Goal: Information Seeking & Learning: Learn about a topic

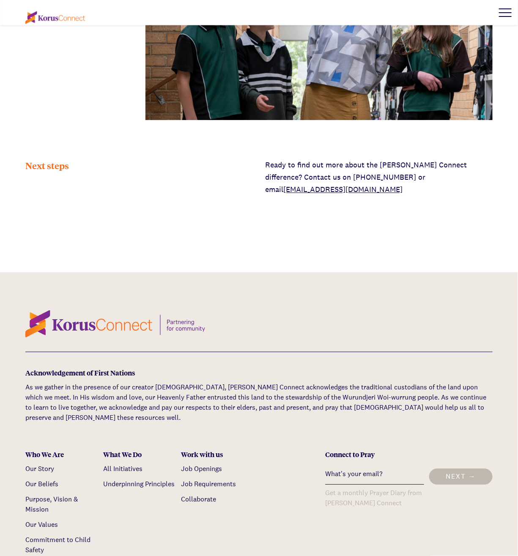
scroll to position [2590, 0]
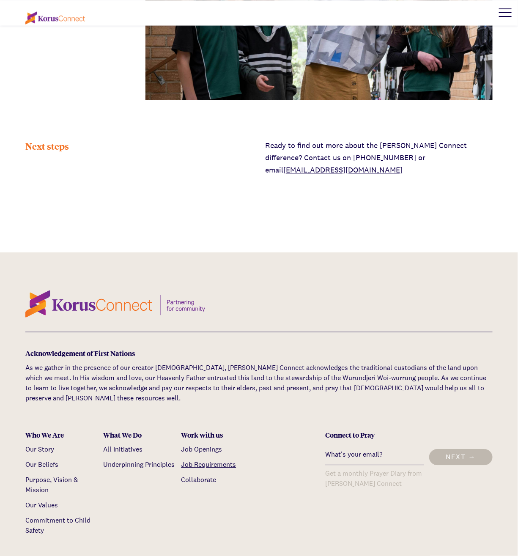
click at [224, 460] on link "Job Requirements" at bounding box center [208, 464] width 55 height 9
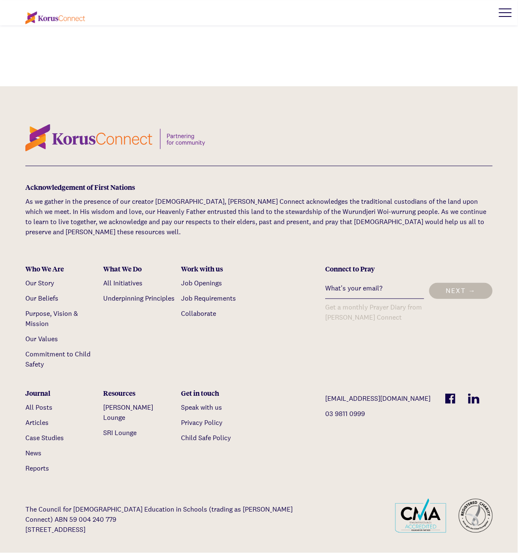
scroll to position [2009, 0]
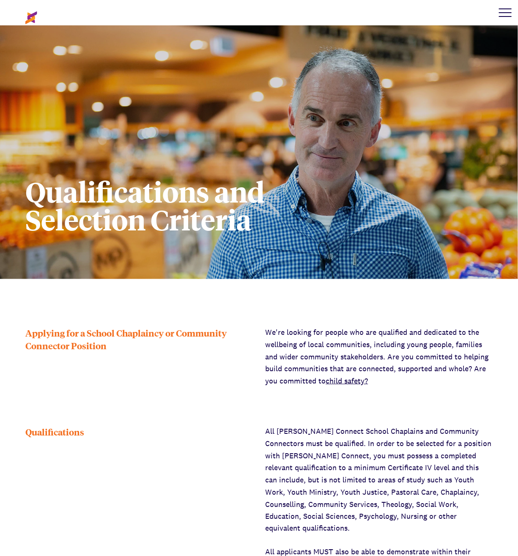
click at [32, 14] on img at bounding box center [55, 17] width 60 height 13
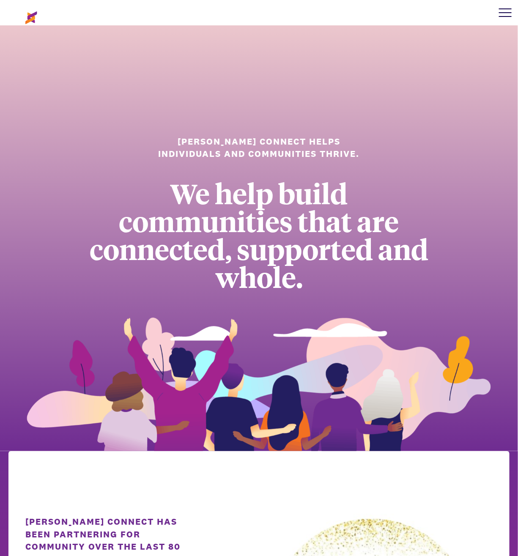
click at [503, 14] on div at bounding box center [504, 12] width 25 height 25
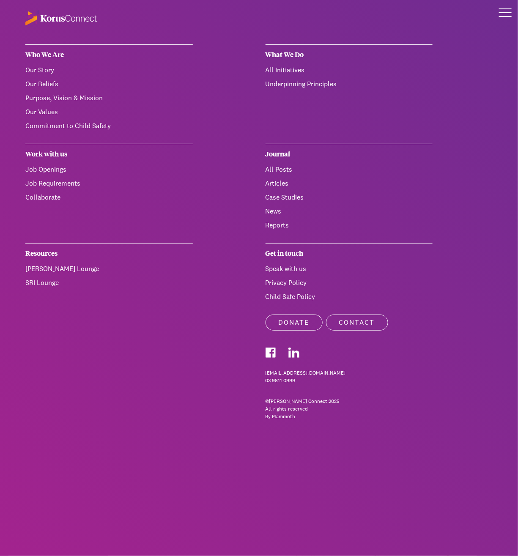
click at [501, 16] on div at bounding box center [505, 16] width 13 height 1
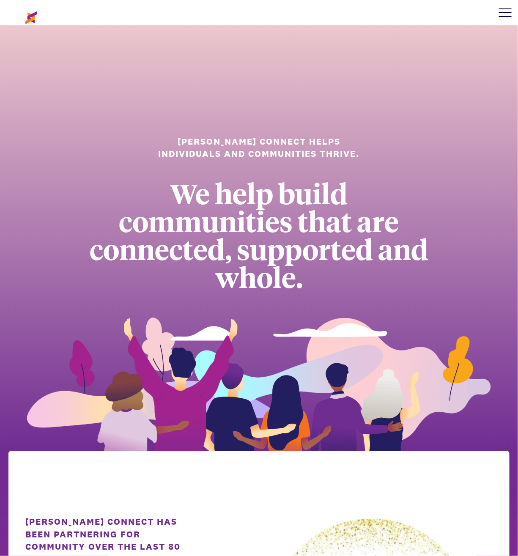
click at [501, 15] on div at bounding box center [504, 12] width 25 height 25
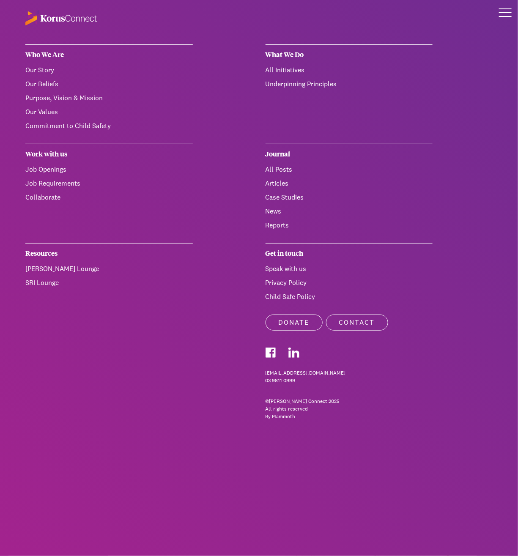
click at [501, 15] on div at bounding box center [504, 12] width 25 height 25
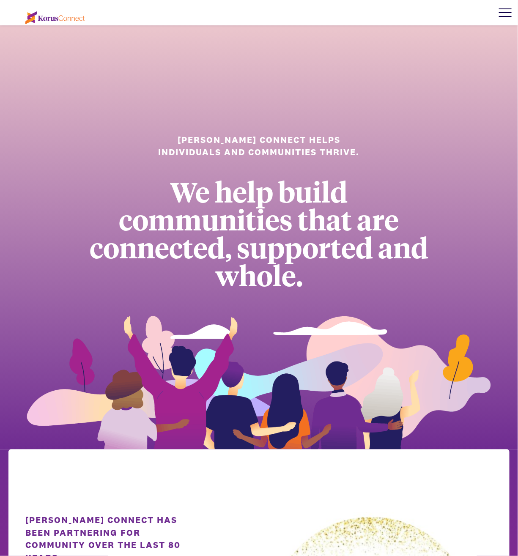
scroll to position [3, 0]
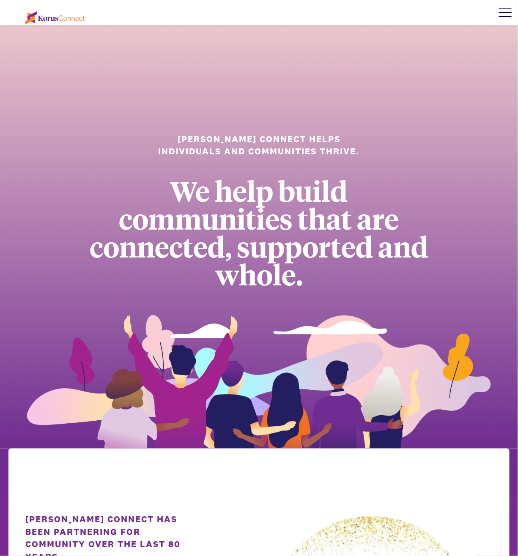
click at [506, 13] on div at bounding box center [504, 12] width 25 height 25
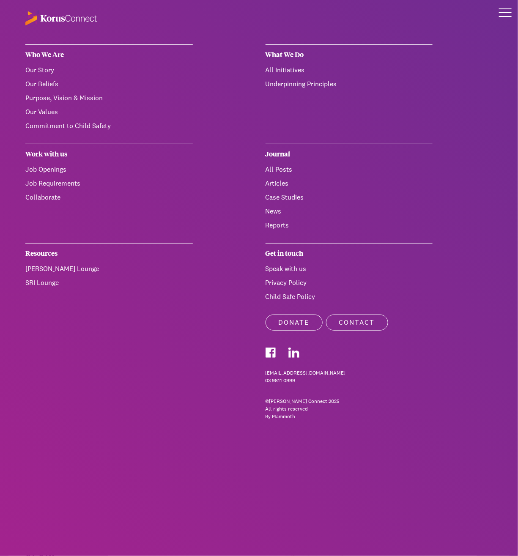
click at [49, 267] on link "[PERSON_NAME] Lounge" at bounding box center [62, 268] width 74 height 9
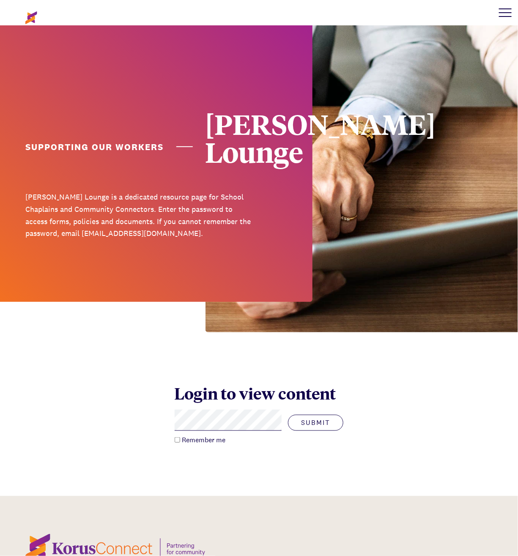
click at [505, 11] on div at bounding box center [504, 12] width 25 height 25
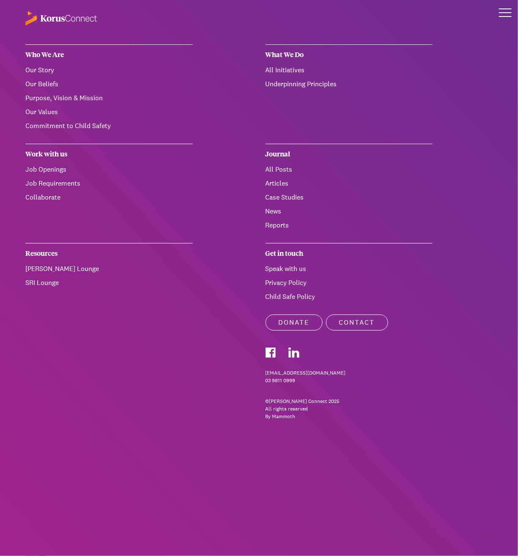
click at [63, 20] on img at bounding box center [60, 17] width 71 height 15
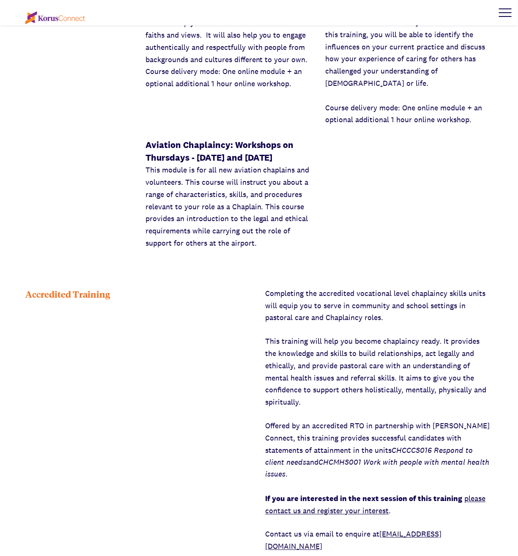
scroll to position [1096, 0]
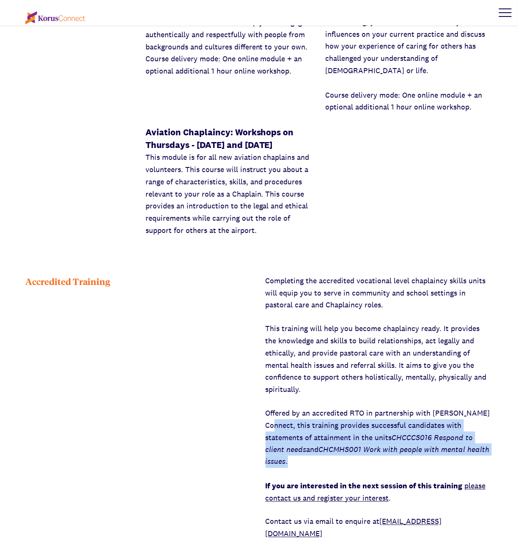
drag, startPoint x: 267, startPoint y: 425, endPoint x: 464, endPoint y: 450, distance: 198.8
click at [464, 450] on p "Offered by an accredited RTO in partnership with [PERSON_NAME] Connect, this tr…" at bounding box center [378, 455] width 227 height 97
copy p "his training provides successful candidates with statements of attainment in th…"
click at [353, 432] on p "Offered by an accredited RTO in partnership with [PERSON_NAME] Connect, this tr…" at bounding box center [378, 455] width 227 height 97
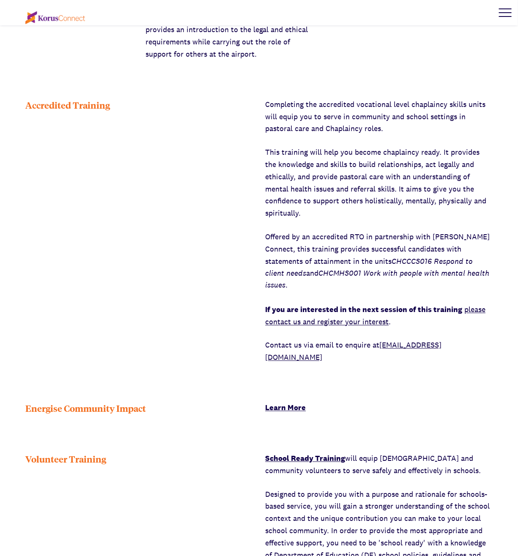
scroll to position [1272, 0]
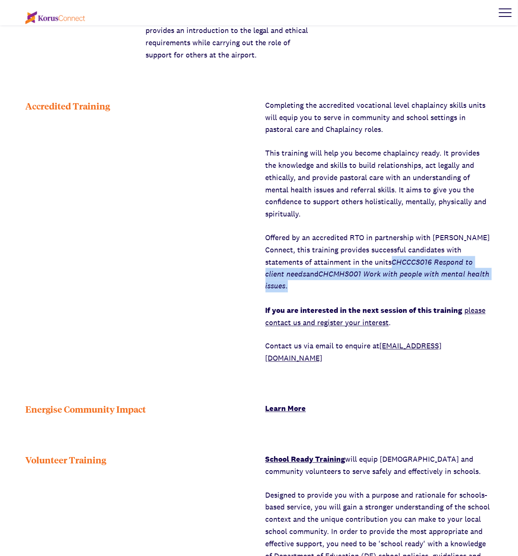
drag, startPoint x: 462, startPoint y: 275, endPoint x: 345, endPoint y: 264, distance: 117.2
click at [345, 264] on p "Offered by an accredited RTO in partnership with [PERSON_NAME] Connect, this tr…" at bounding box center [378, 280] width 227 height 97
copy p "CHCCCS016 Respond to client needs and CHCMHS001 Work with people with mental he…"
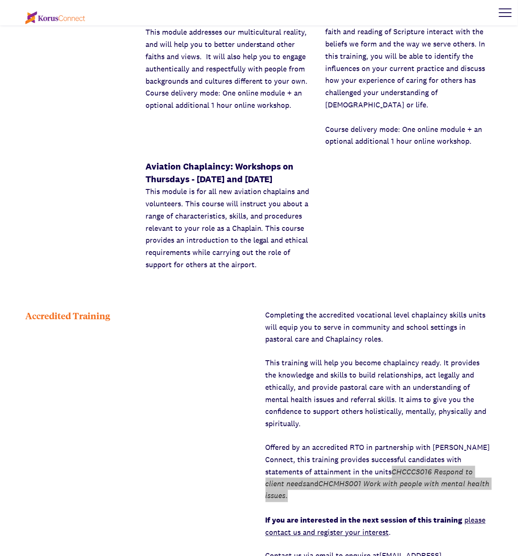
scroll to position [1060, 0]
